Goal: Communication & Community: Answer question/provide support

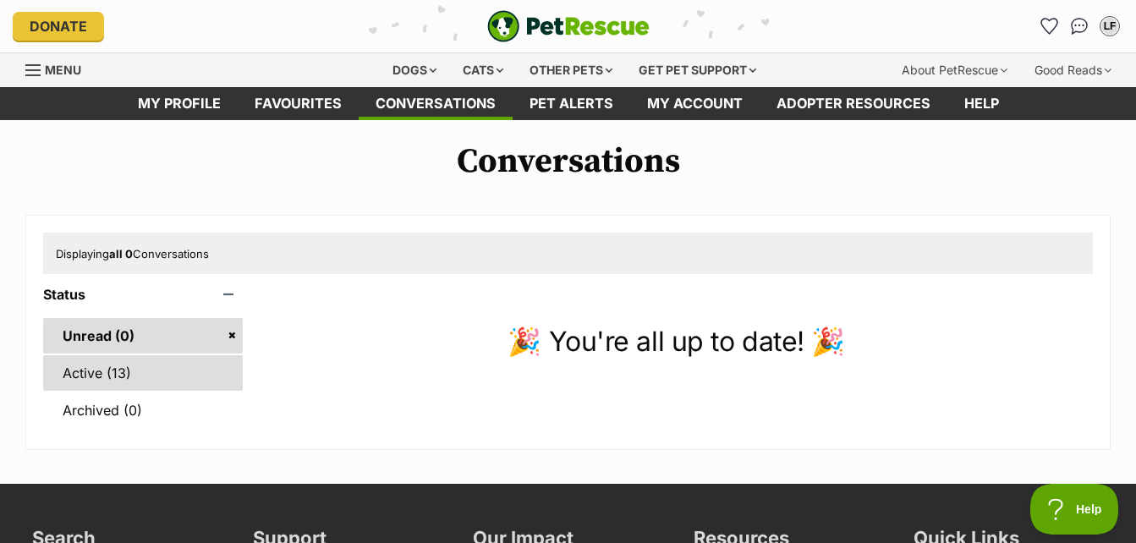
click at [98, 367] on link "Active (13)" at bounding box center [143, 373] width 200 height 36
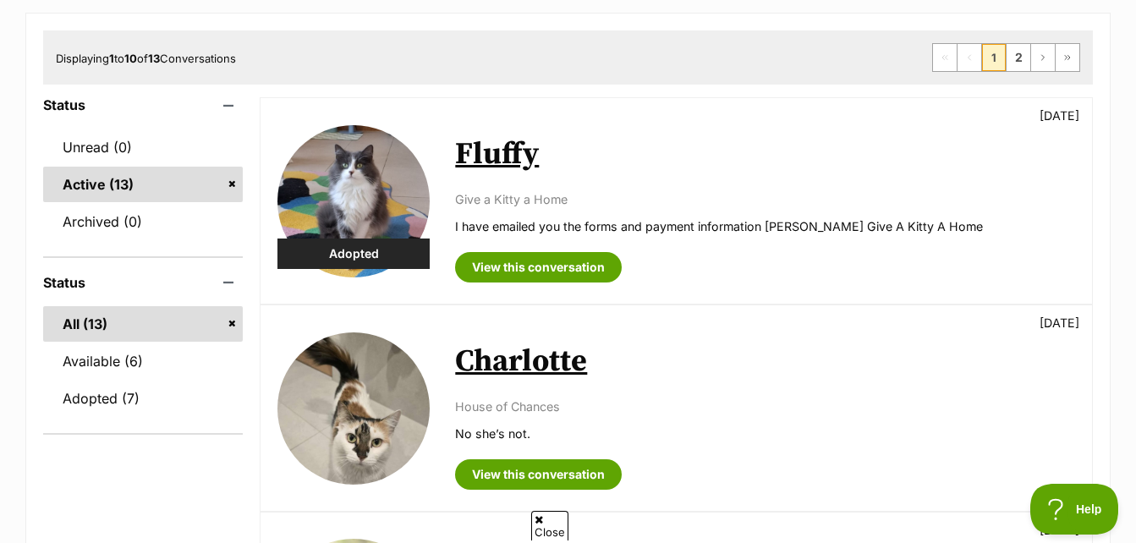
scroll to position [169, 0]
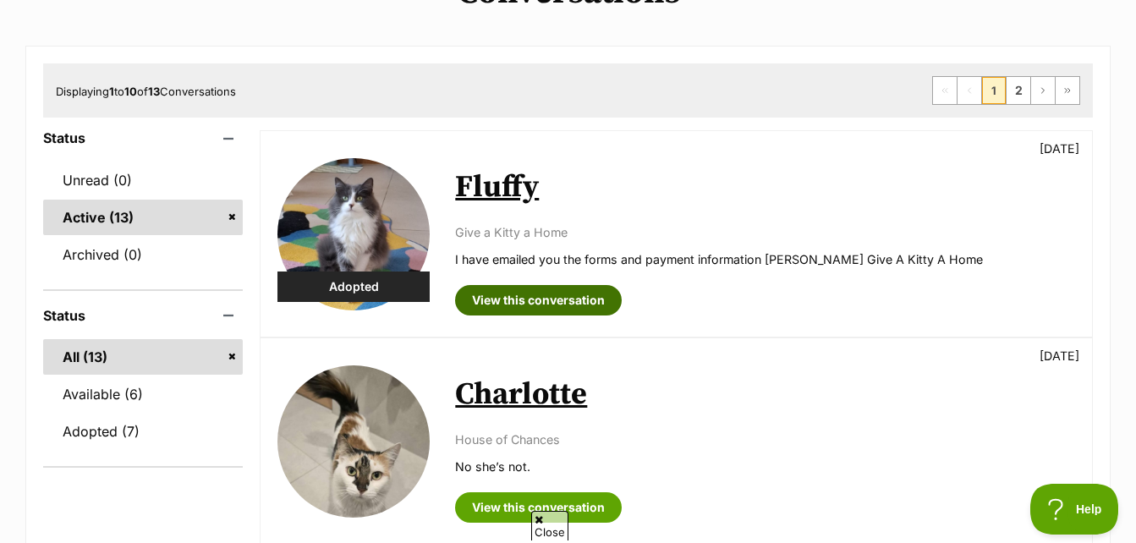
click at [544, 301] on link "View this conversation" at bounding box center [538, 300] width 167 height 30
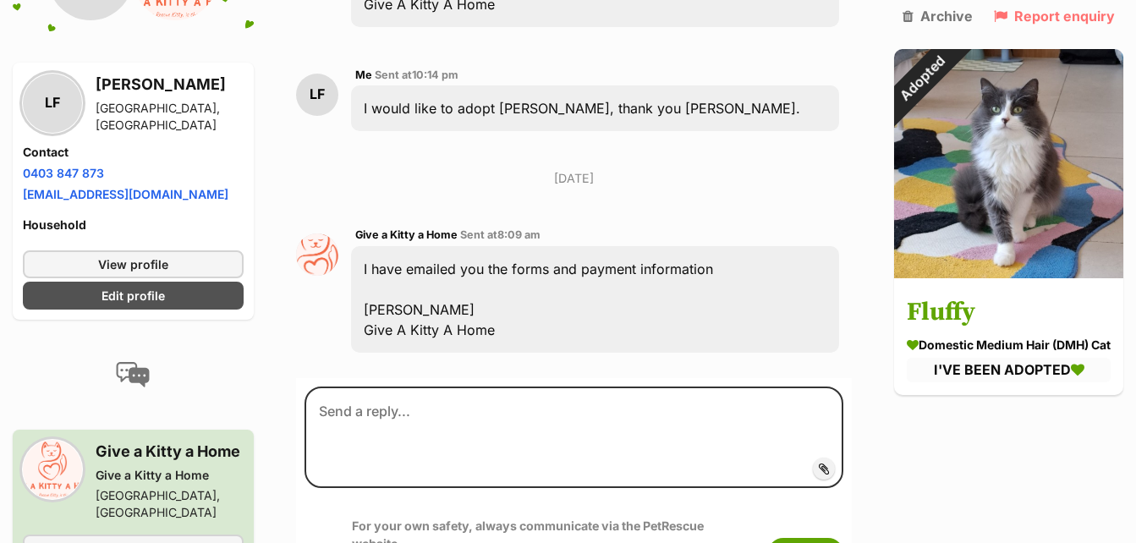
scroll to position [4483, 0]
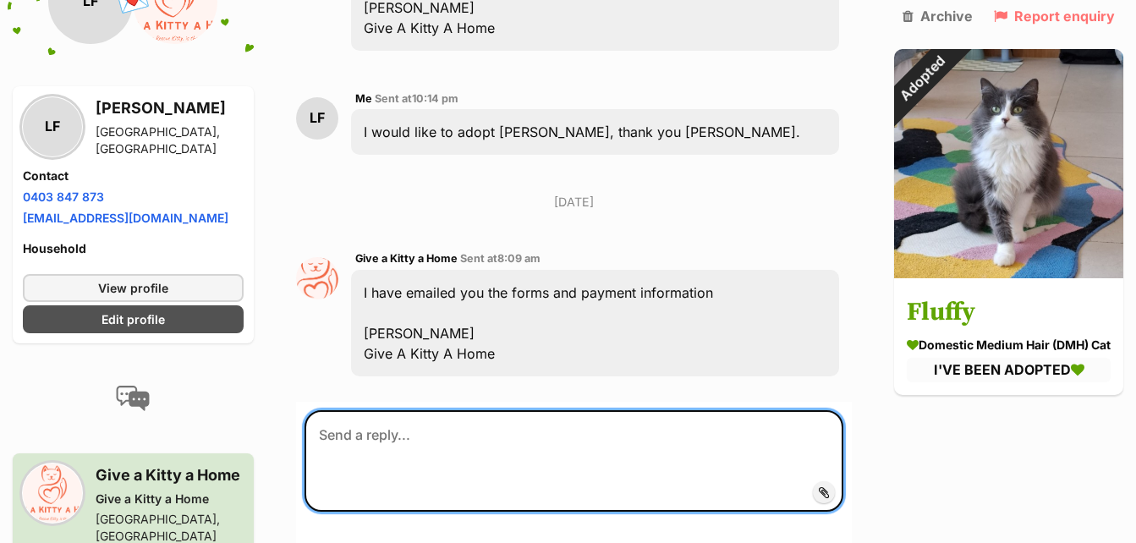
click at [442, 425] on textarea at bounding box center [574, 461] width 539 height 102
click at [496, 419] on textarea "Thank you, all received." at bounding box center [574, 461] width 539 height 102
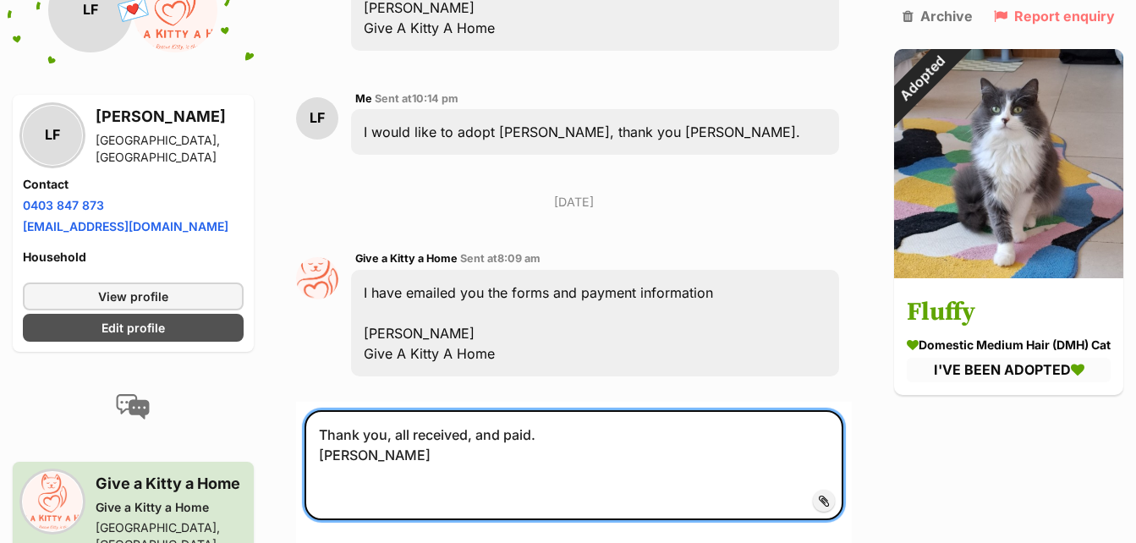
drag, startPoint x: 317, startPoint y: 435, endPoint x: 378, endPoint y: 440, distance: 61.1
click at [378, 440] on textarea "Thank you, all received, and paid. Linda" at bounding box center [574, 465] width 539 height 110
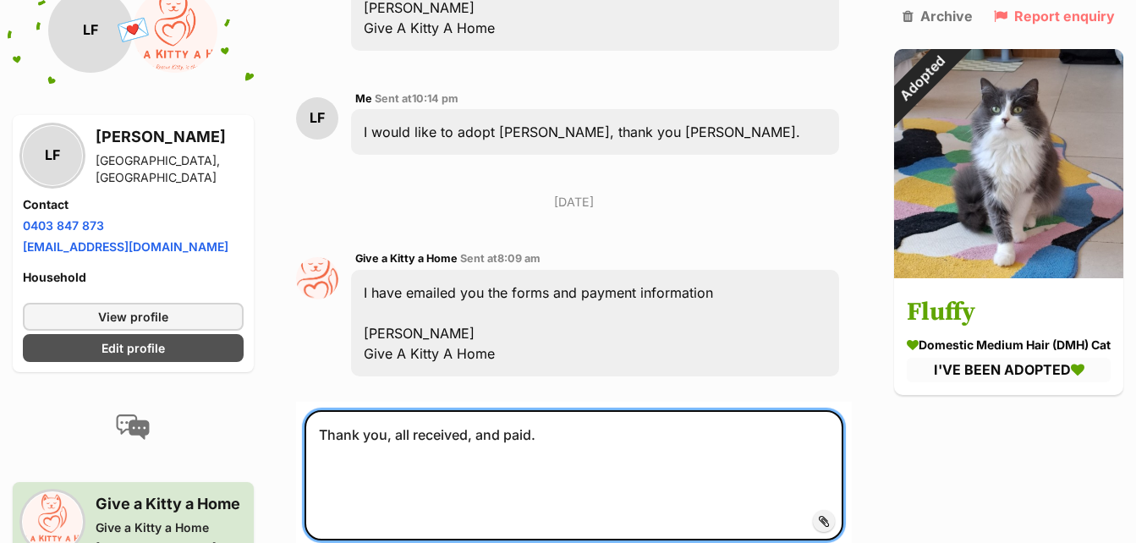
click at [370, 449] on textarea "Thank you, all received, and paid." at bounding box center [574, 475] width 539 height 130
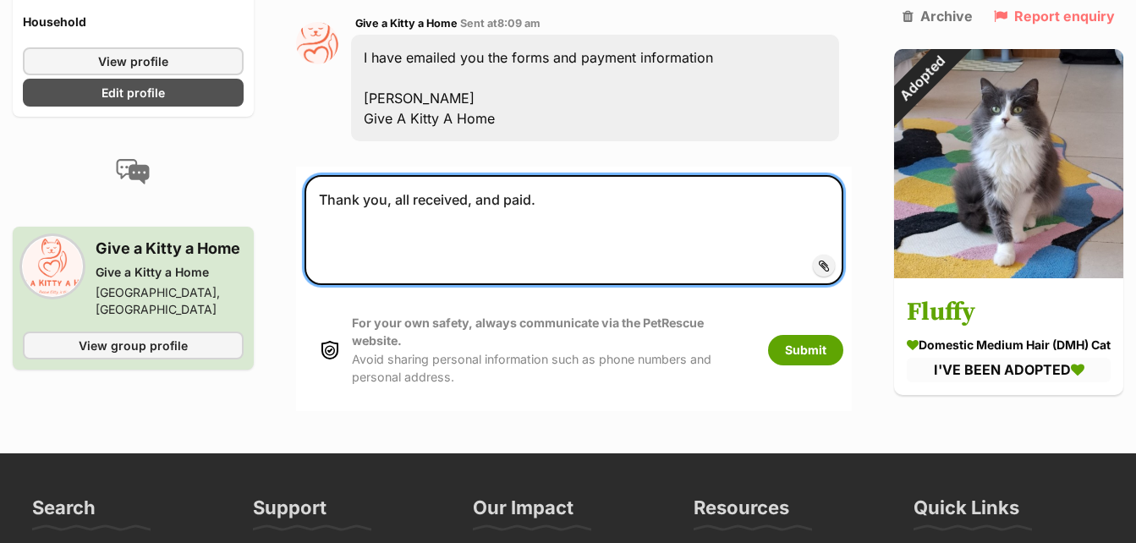
scroll to position [4737, 0]
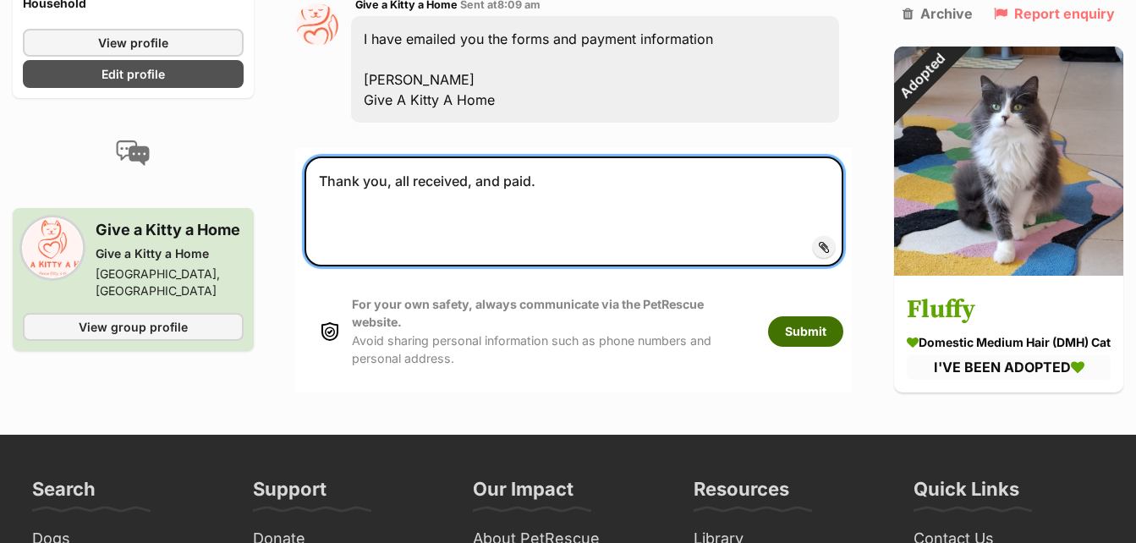
type textarea "Thank you, all received, and paid."
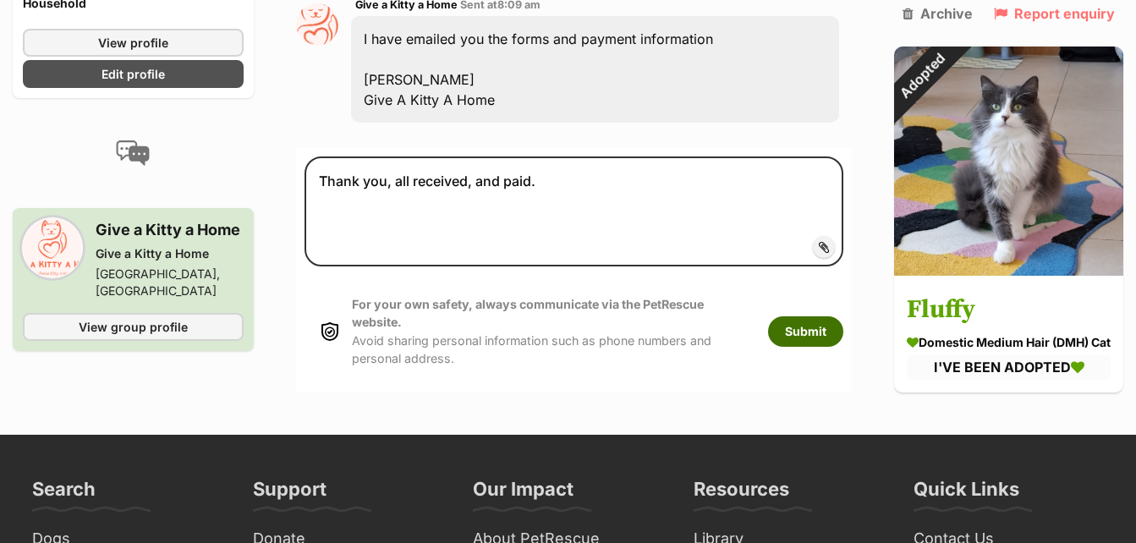
click at [802, 316] on button "Submit" at bounding box center [805, 331] width 75 height 30
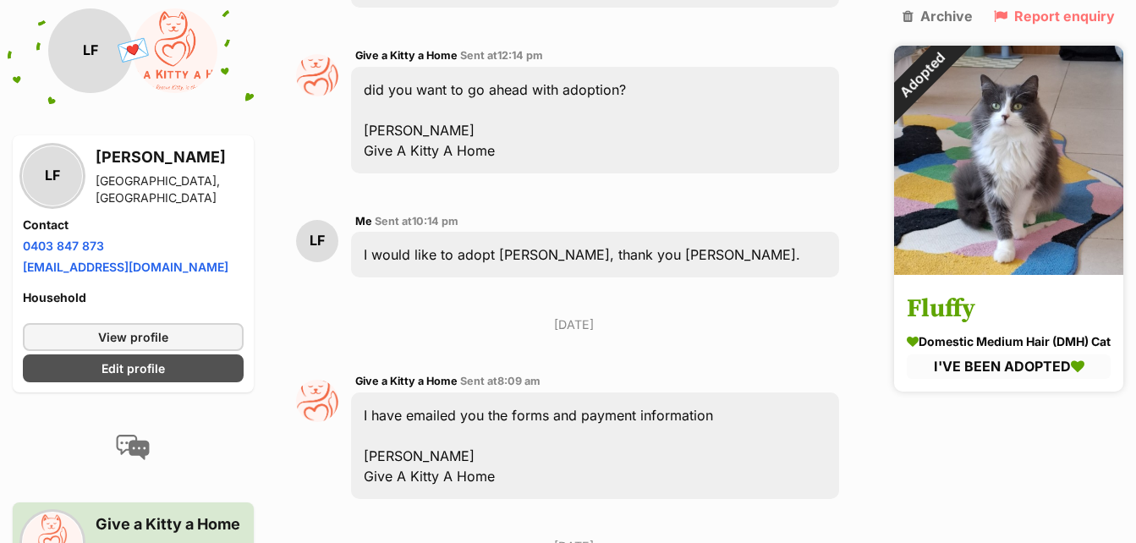
scroll to position [4314, 0]
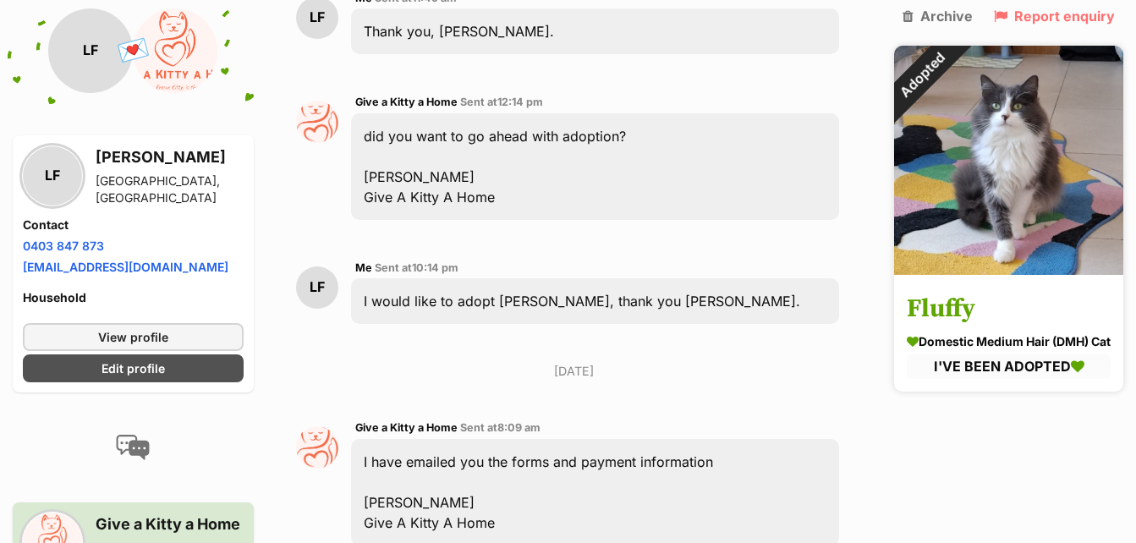
click at [998, 166] on img at bounding box center [1008, 160] width 229 height 229
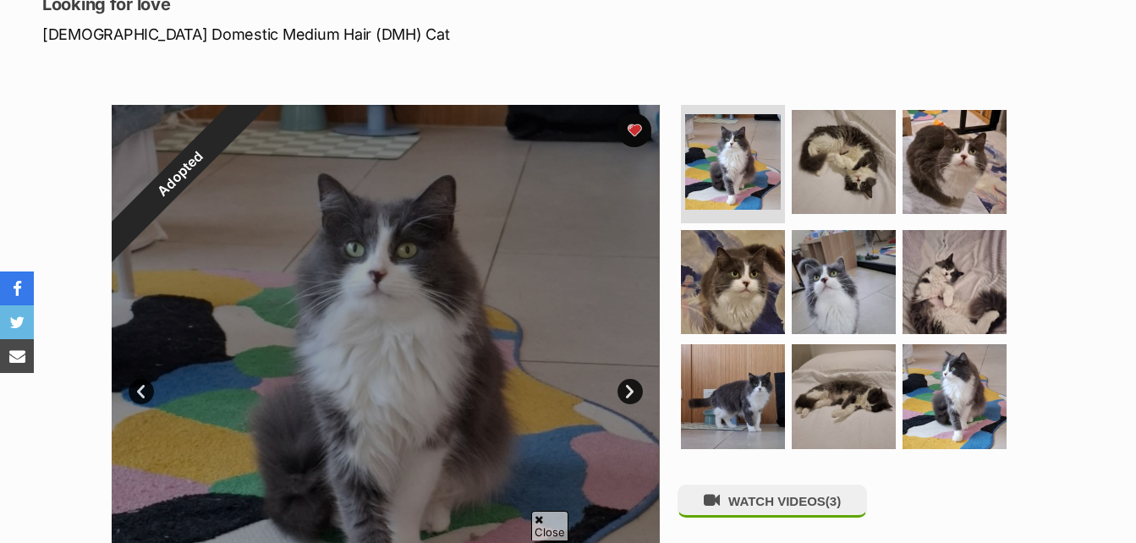
scroll to position [338, 0]
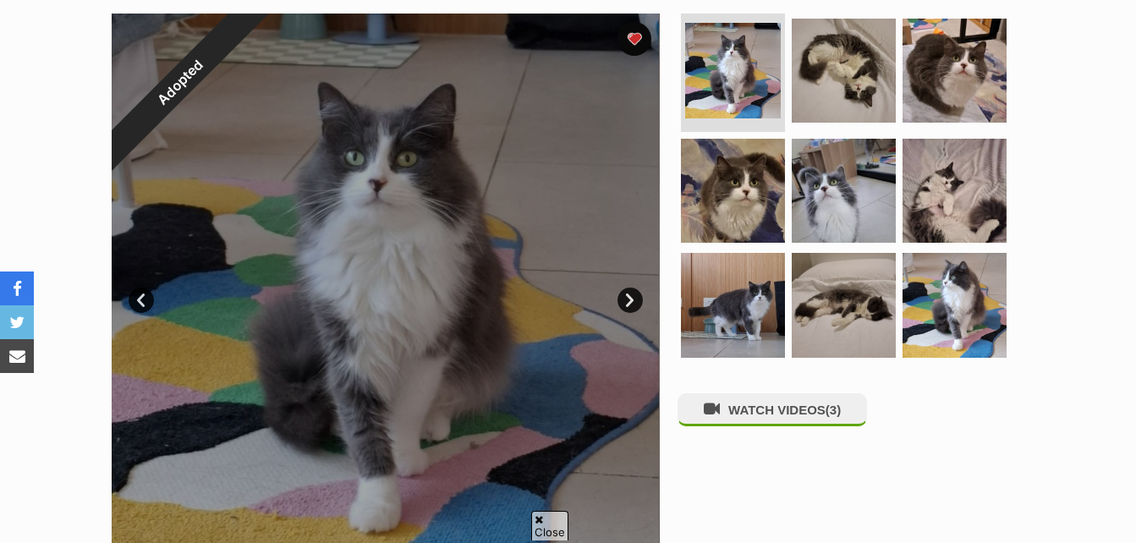
click at [627, 296] on link "Next" at bounding box center [630, 300] width 25 height 25
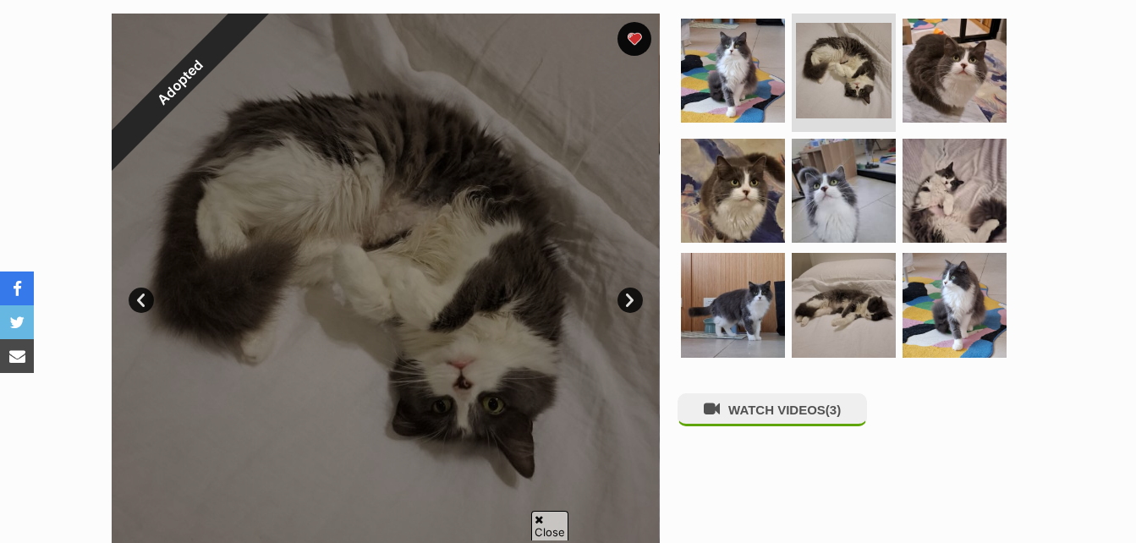
click at [629, 297] on link "Next" at bounding box center [630, 300] width 25 height 25
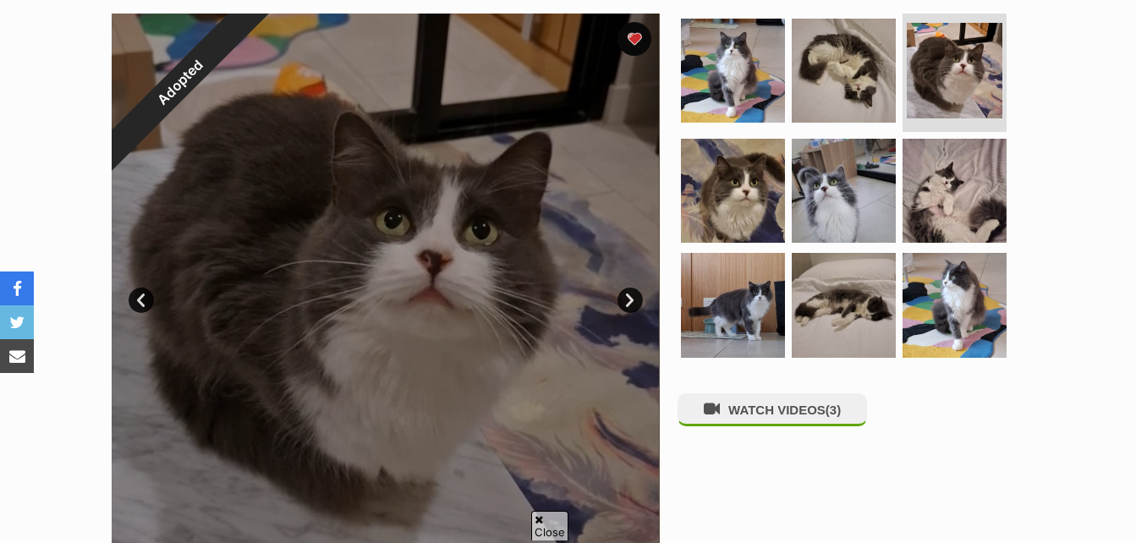
click at [629, 297] on link "Next" at bounding box center [630, 300] width 25 height 25
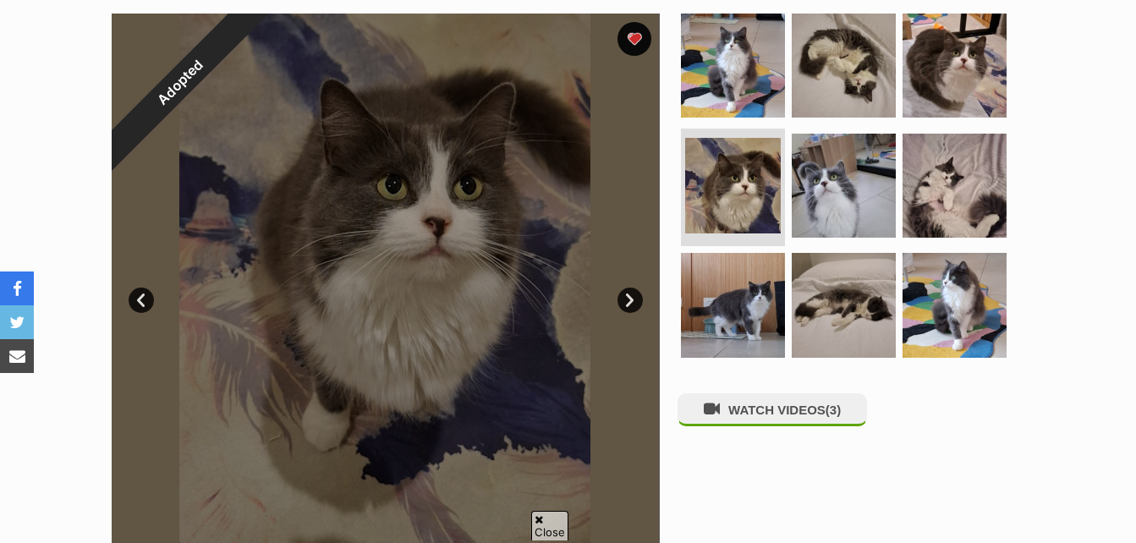
click at [629, 297] on link "Next" at bounding box center [630, 300] width 25 height 25
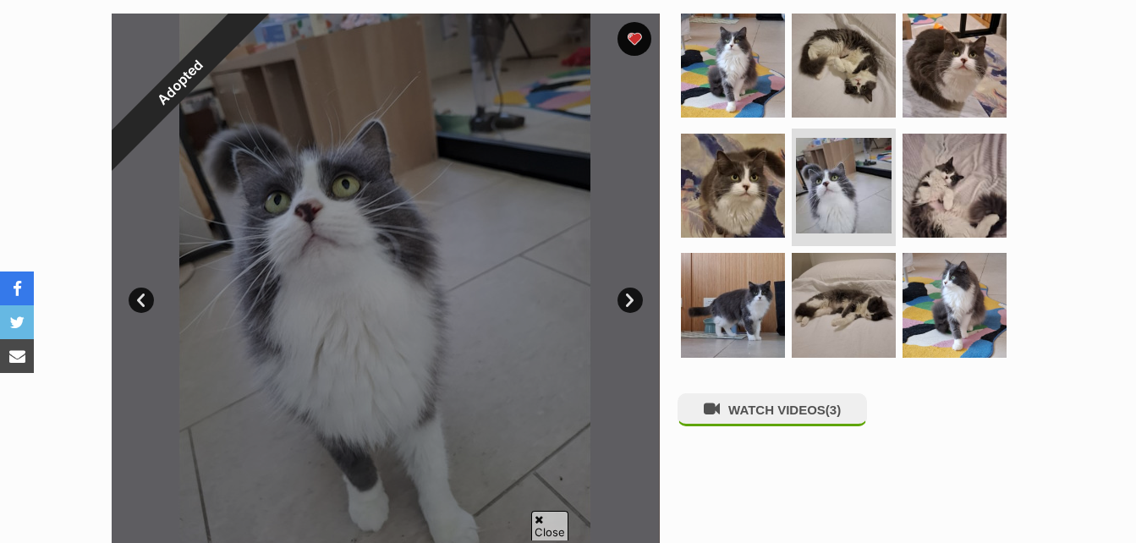
click at [629, 297] on link "Next" at bounding box center [630, 300] width 25 height 25
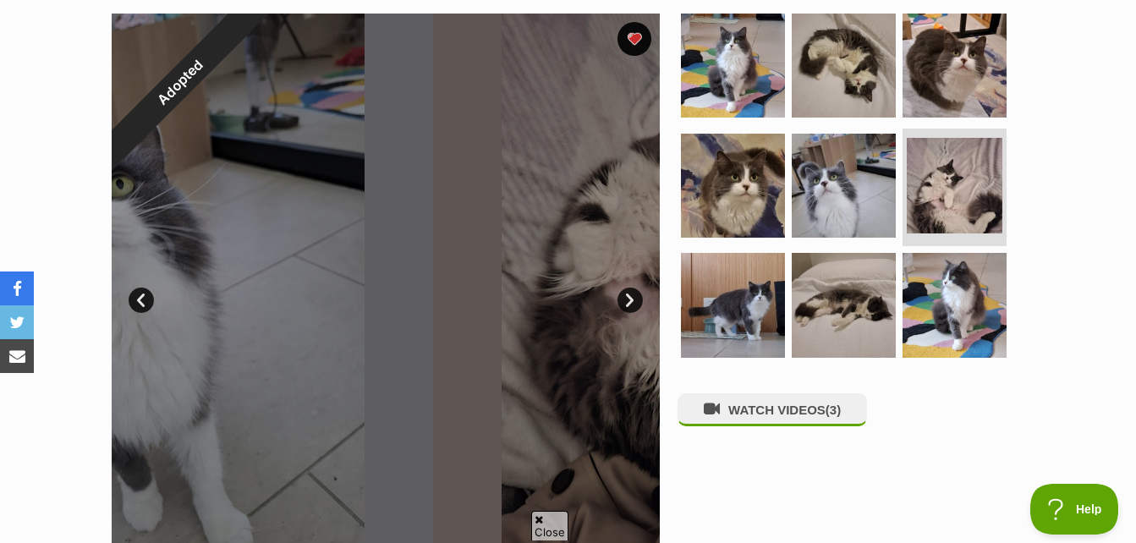
scroll to position [0, 0]
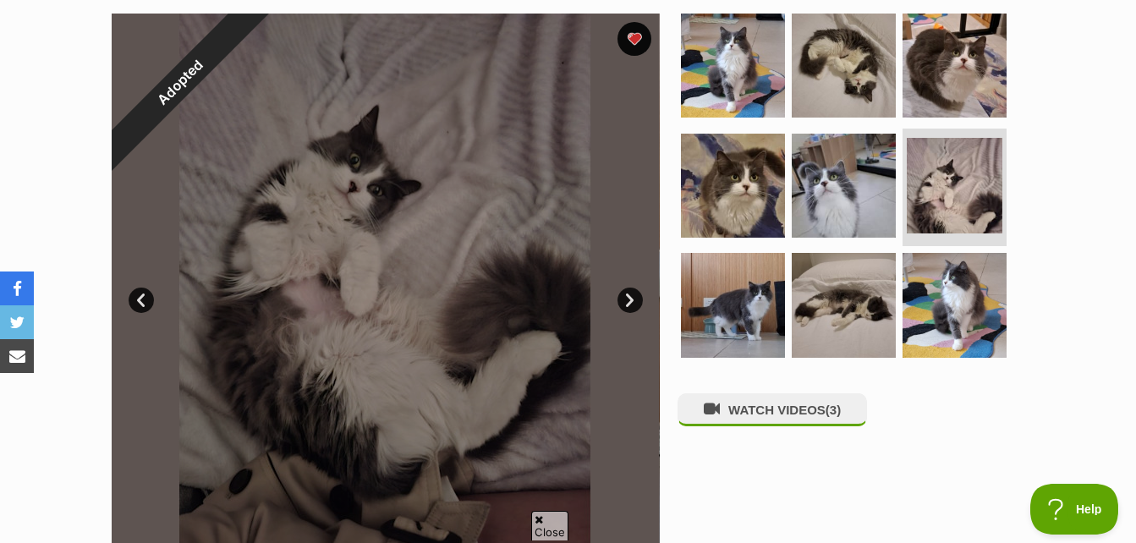
click at [629, 297] on link "Next" at bounding box center [630, 300] width 25 height 25
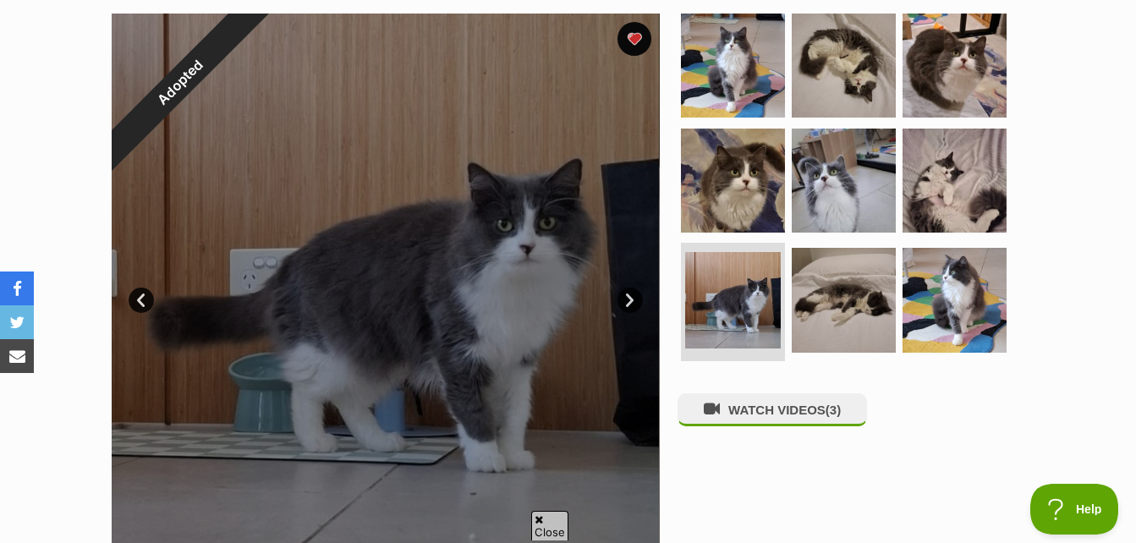
click at [630, 301] on link "Next" at bounding box center [630, 300] width 25 height 25
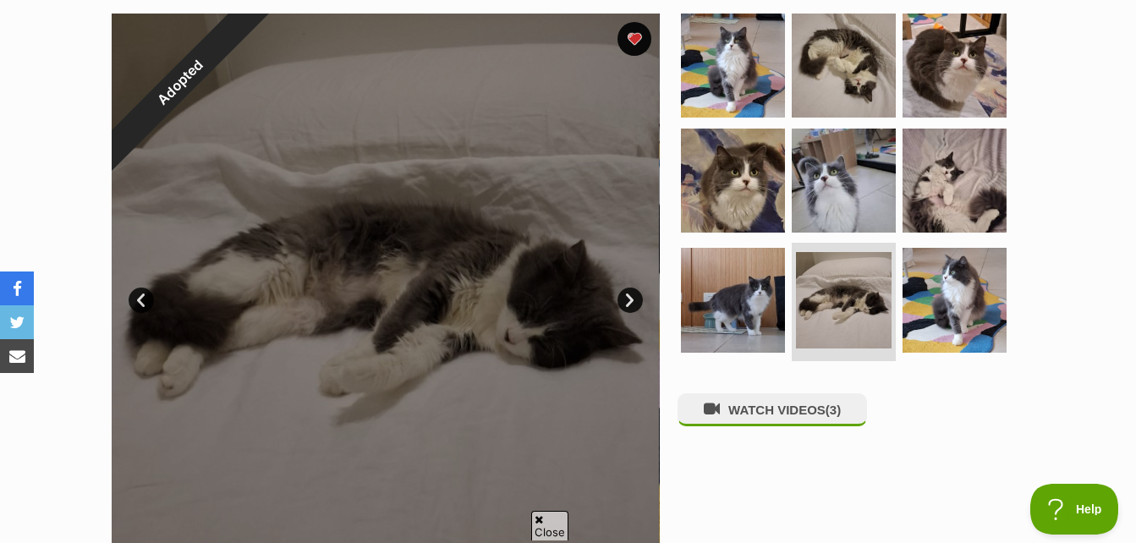
click at [630, 301] on link "Next" at bounding box center [630, 300] width 25 height 25
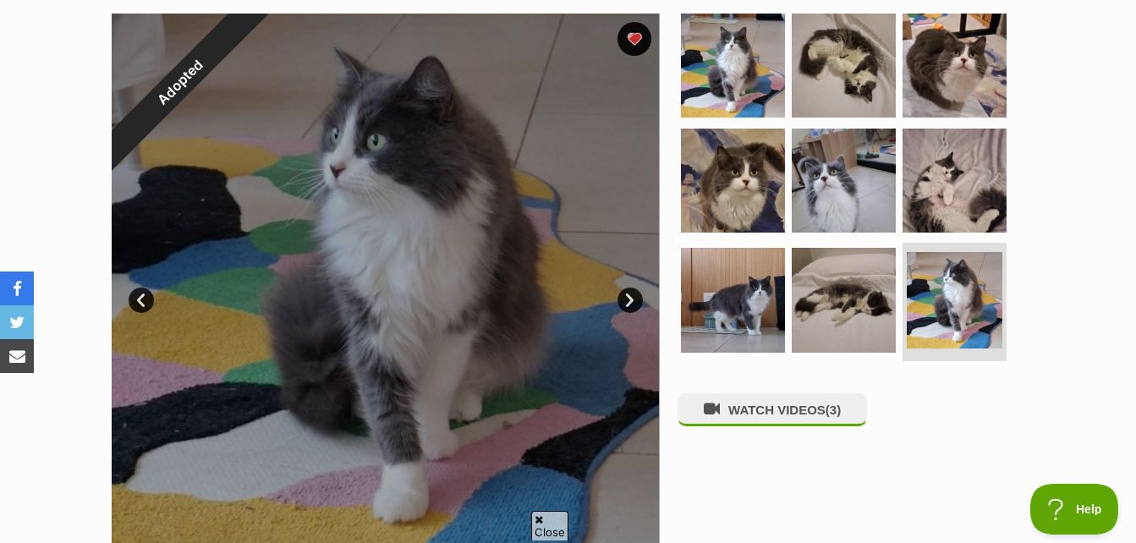
click at [630, 301] on link "Next" at bounding box center [630, 300] width 25 height 25
